Goal: Communication & Community: Answer question/provide support

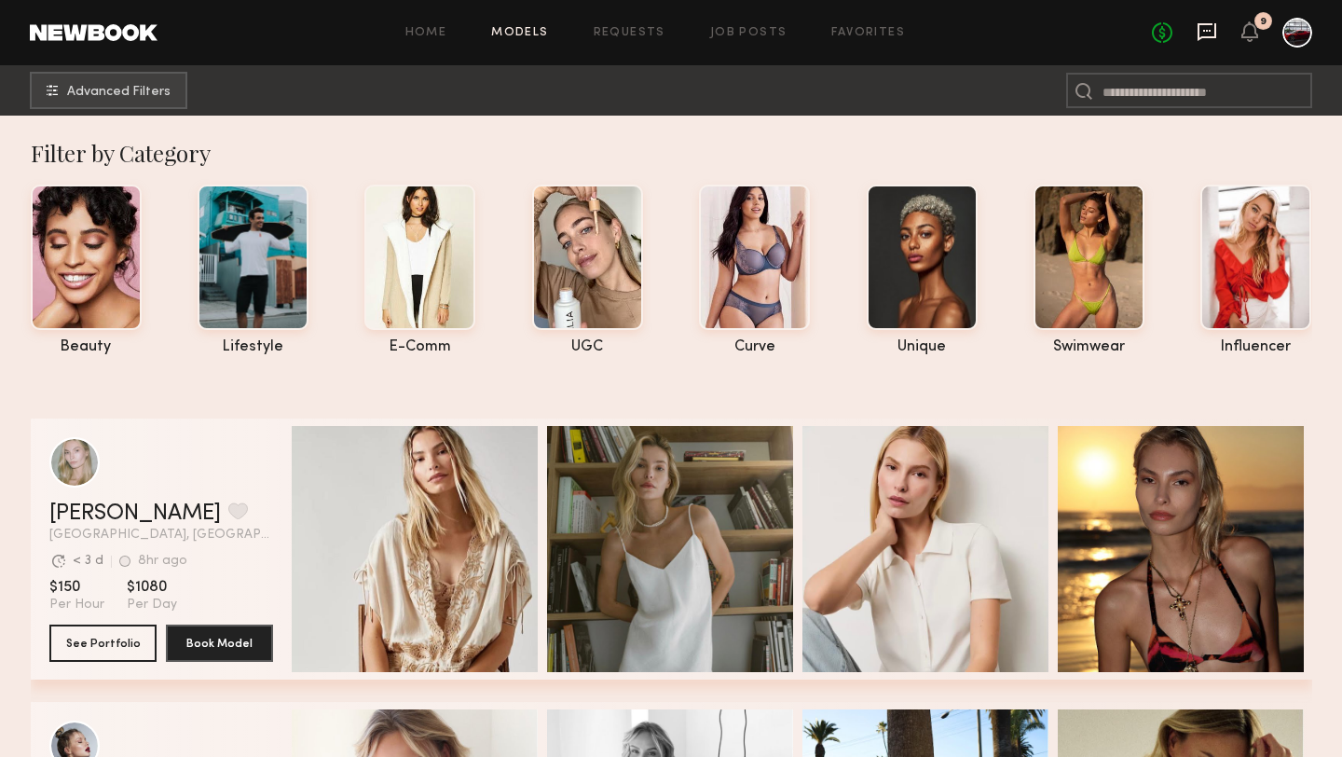
click at [1200, 31] on icon at bounding box center [1206, 31] width 20 height 20
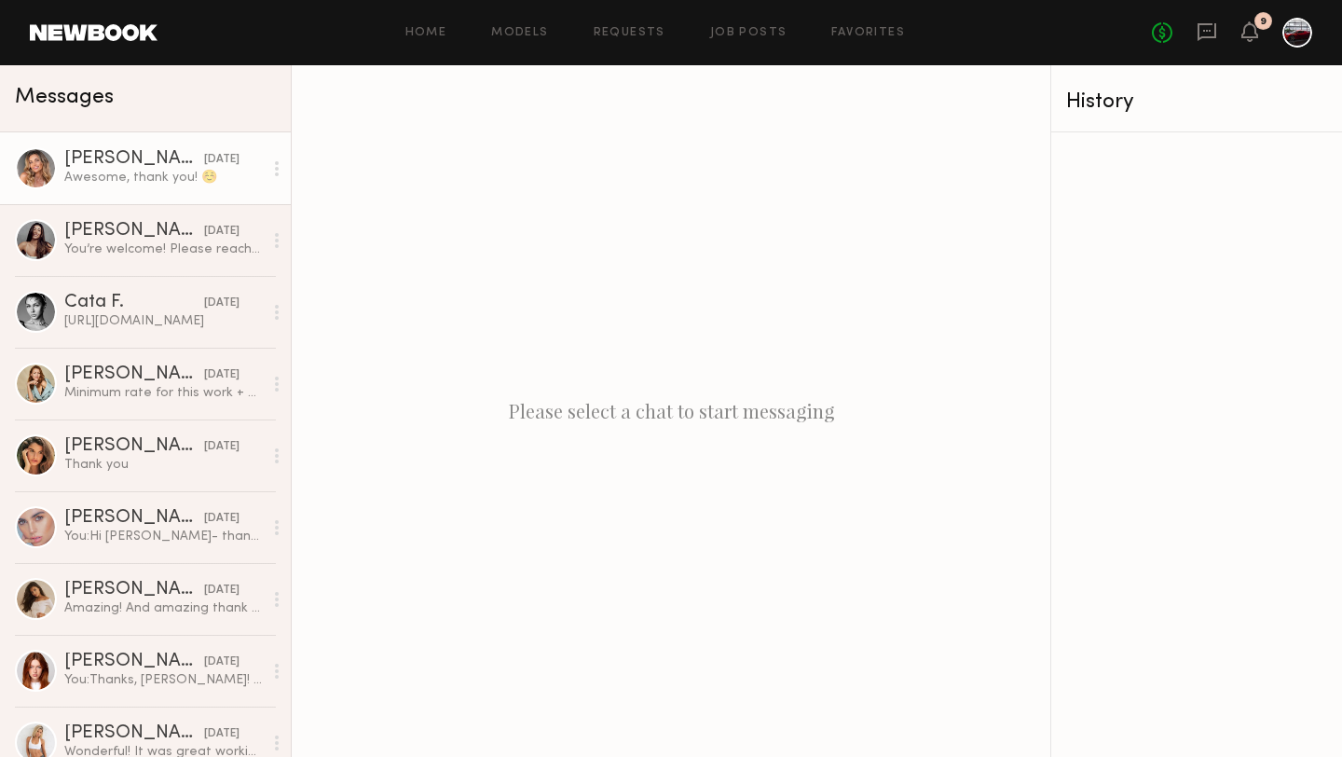
click at [143, 167] on div "[PERSON_NAME] [PERSON_NAME]" at bounding box center [134, 159] width 140 height 19
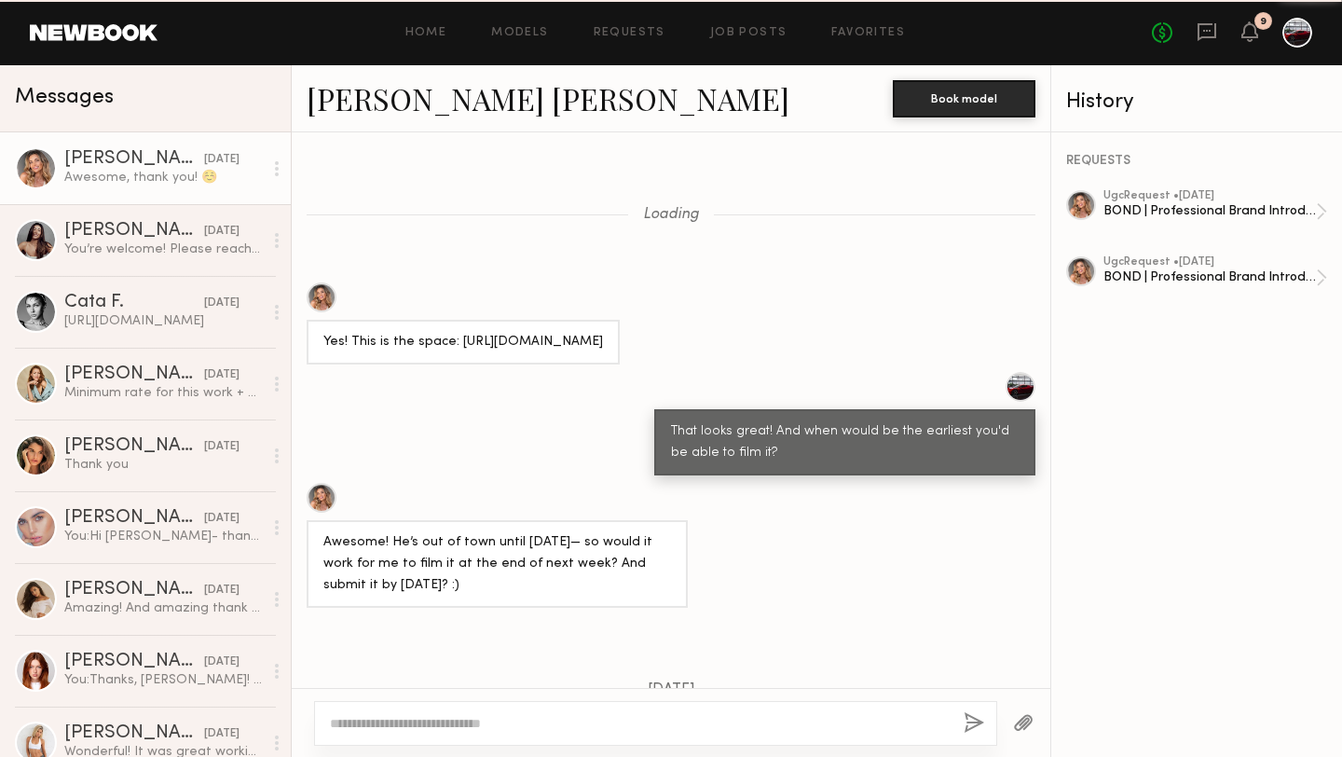
scroll to position [1056, 0]
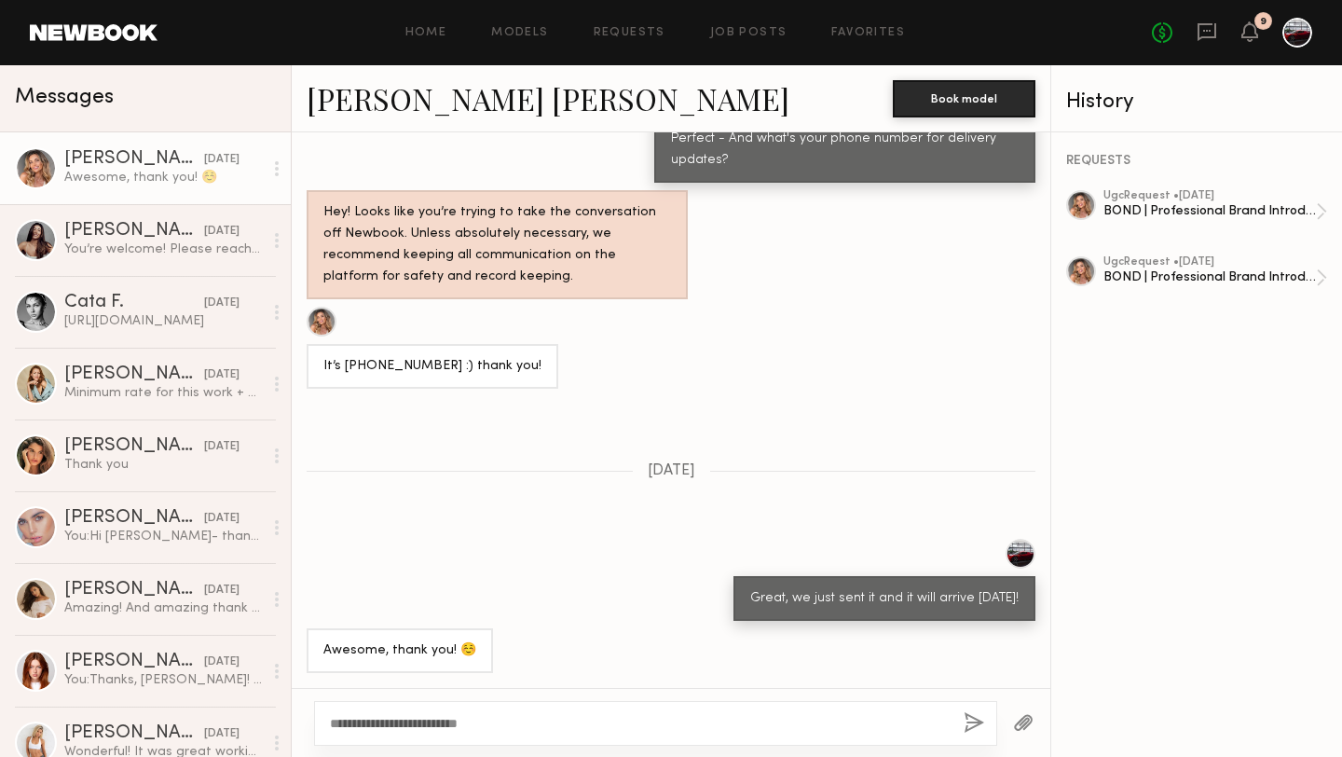
type textarea "**********"
click at [975, 722] on button "button" at bounding box center [973, 723] width 20 height 23
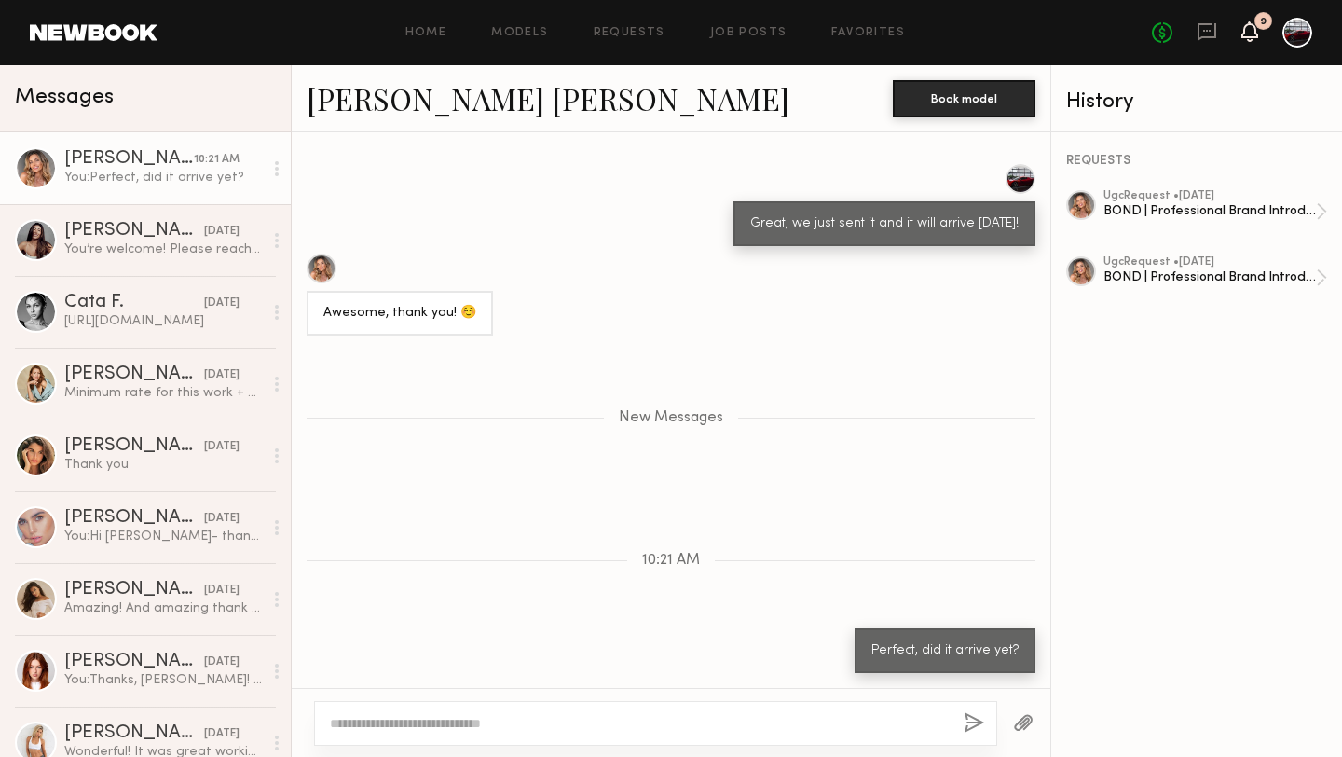
click at [1248, 34] on icon at bounding box center [1249, 30] width 15 height 13
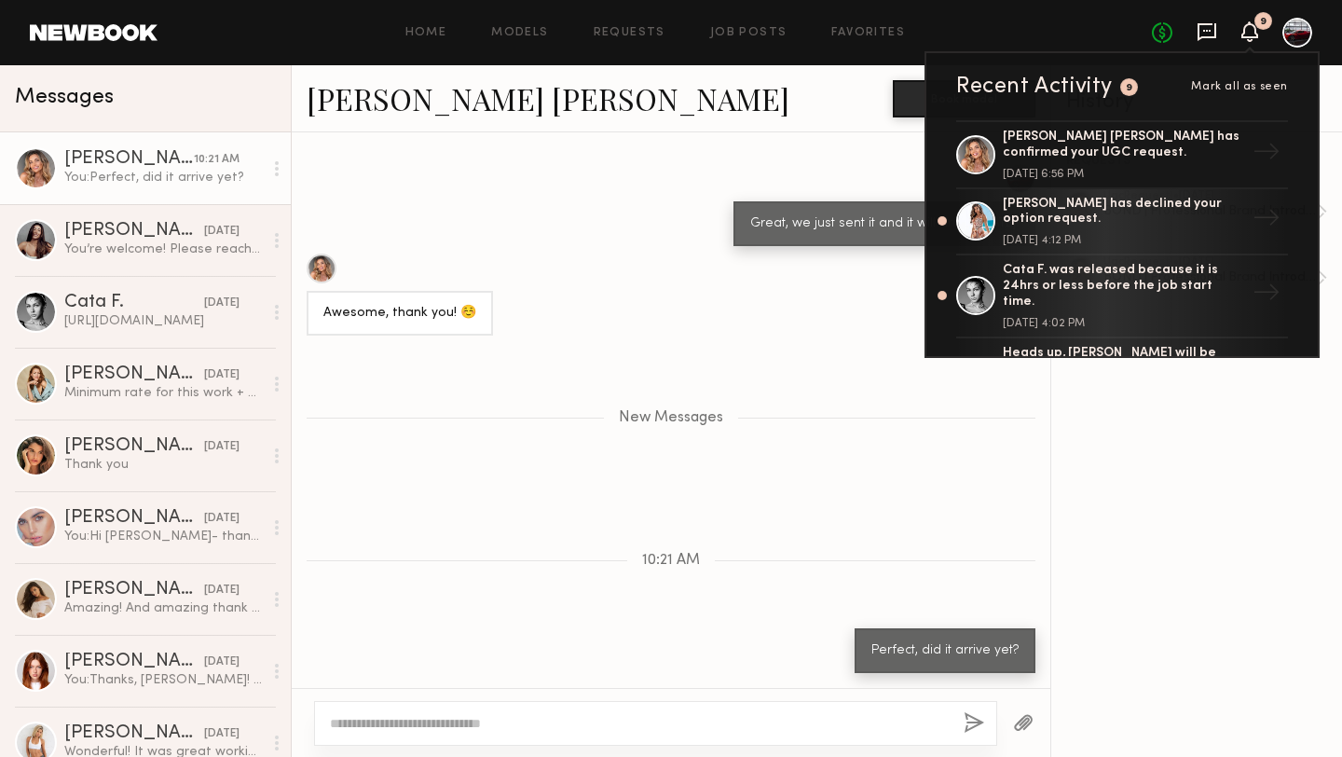
click at [1210, 34] on icon at bounding box center [1206, 31] width 20 height 20
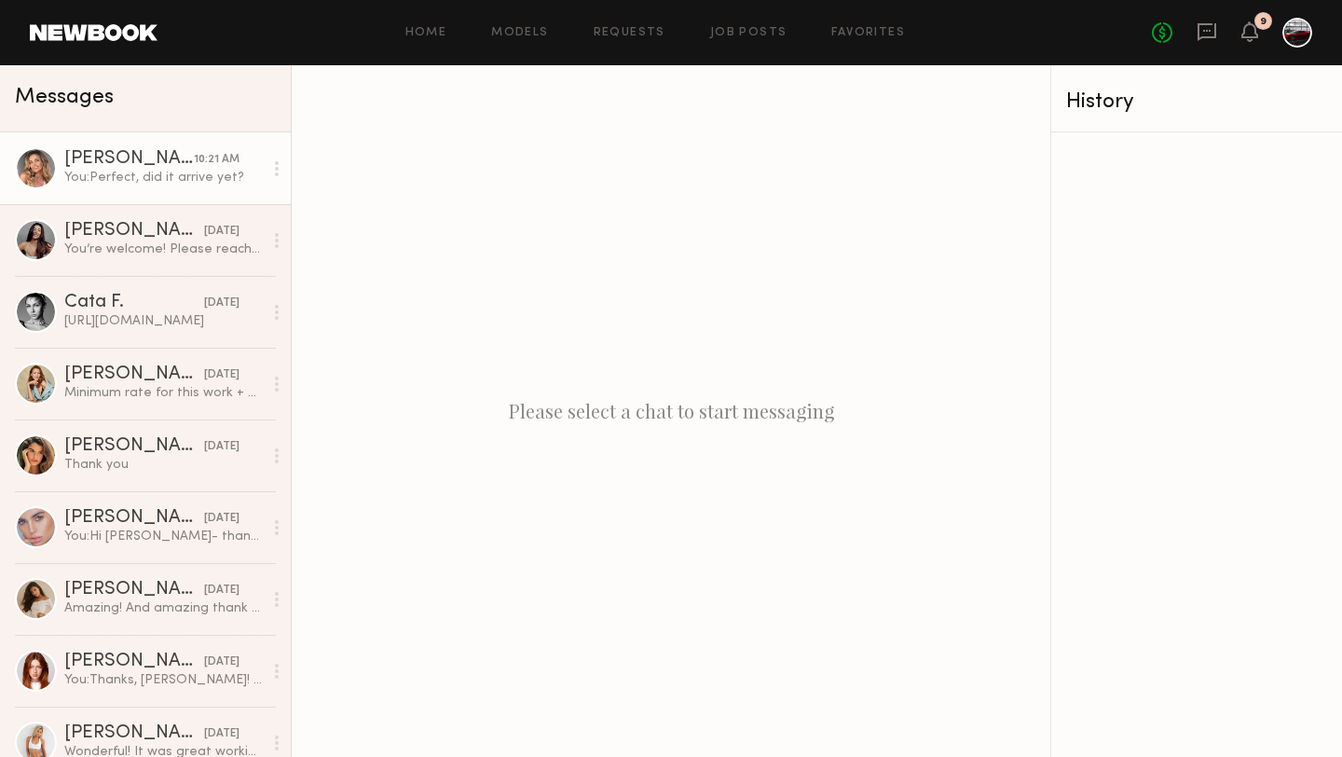
click at [137, 169] on div "You: Perfect, did it arrive yet?" at bounding box center [163, 178] width 198 height 18
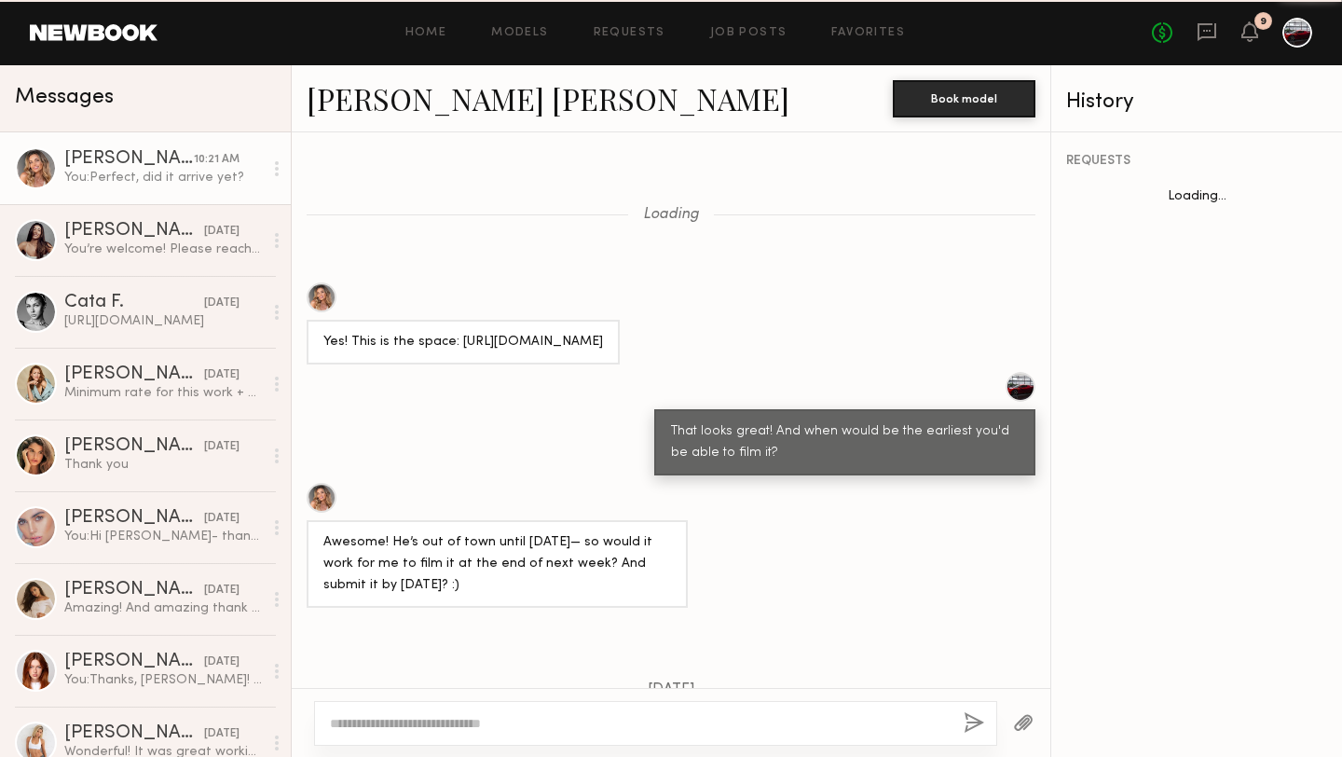
scroll to position [1287, 0]
